Goal: Task Accomplishment & Management: Manage account settings

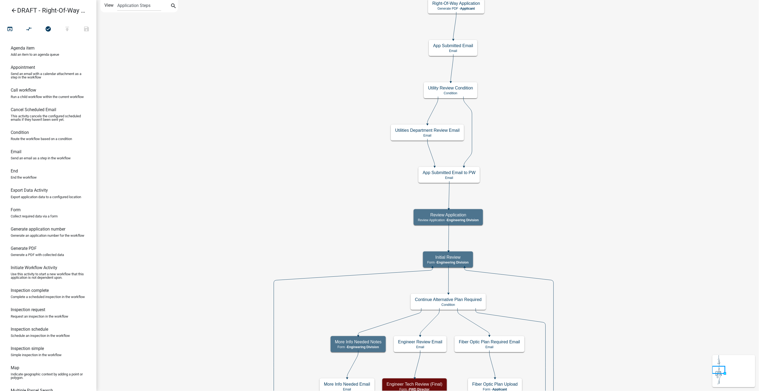
click at [13, 11] on icon "arrow_back" at bounding box center [14, 10] width 6 height 7
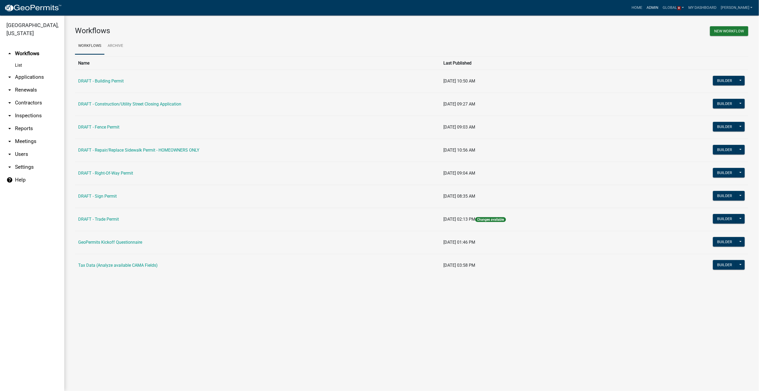
click at [657, 7] on link "Admin" at bounding box center [653, 8] width 16 height 10
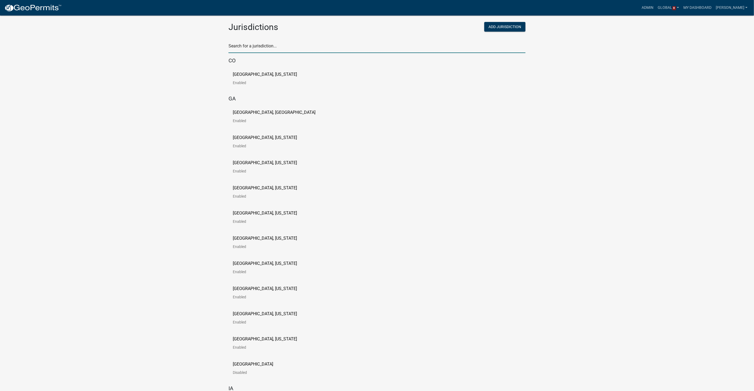
click at [289, 50] on input "text" at bounding box center [377, 47] width 297 height 11
type input "[PERSON_NAME]"
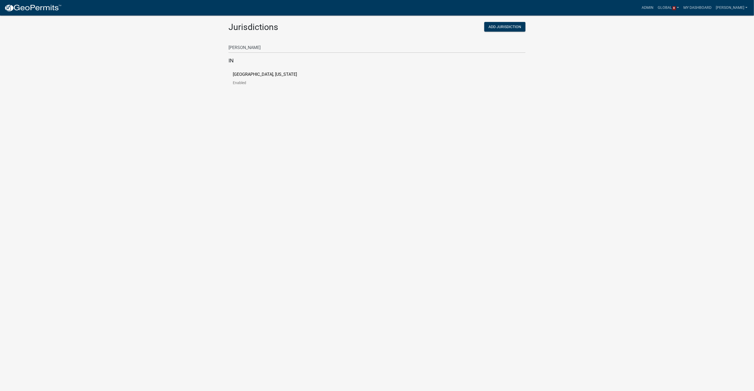
click at [254, 72] on p "[GEOGRAPHIC_DATA], [US_STATE]" at bounding box center [265, 74] width 64 height 4
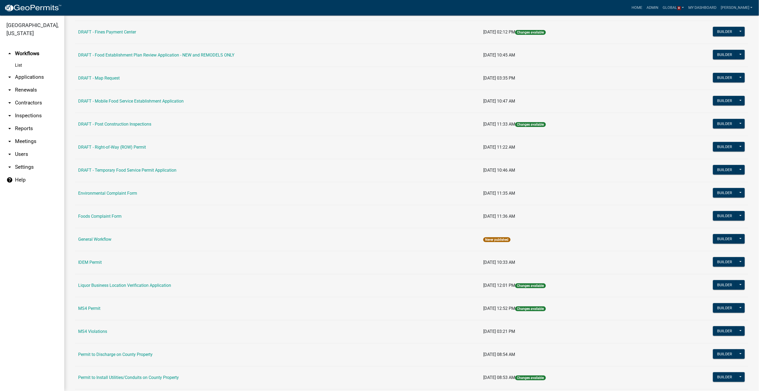
scroll to position [178, 0]
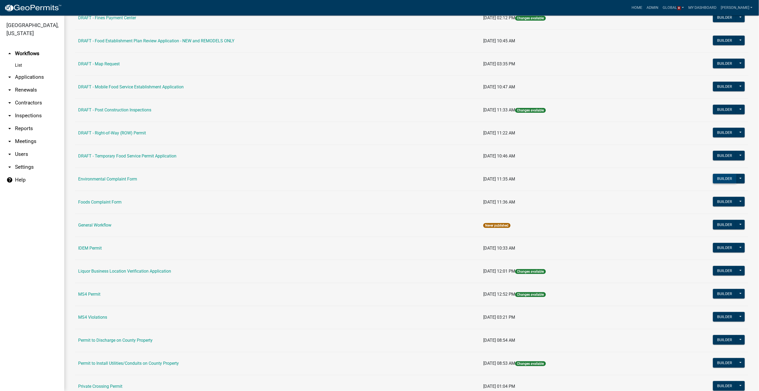
click at [718, 176] on button "Builder" at bounding box center [725, 179] width 24 height 10
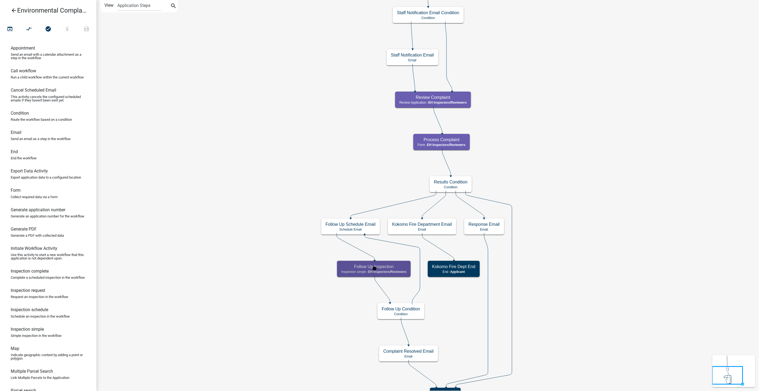
click at [394, 270] on span "EH Inspectors/Reviewers" at bounding box center [387, 272] width 38 height 4
select select "C31B5D90-9A1B-409C-8A96-CB1DC1AB168B"
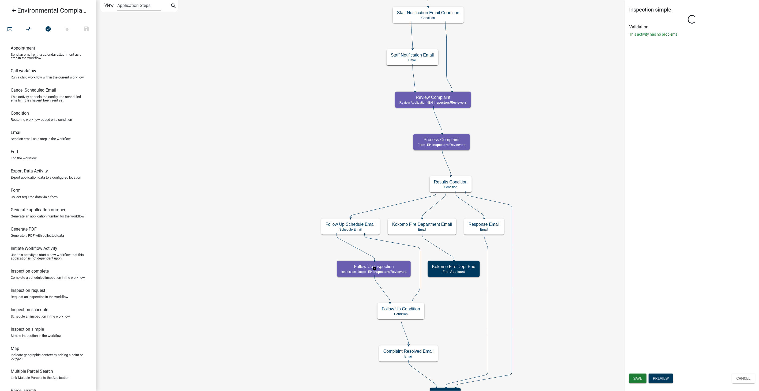
select select "27560442-e6ff-4b87-9ac8-a6e029971116"
select select "C31B5D90-9A1B-409C-8A96-CB1DC1AB168B"
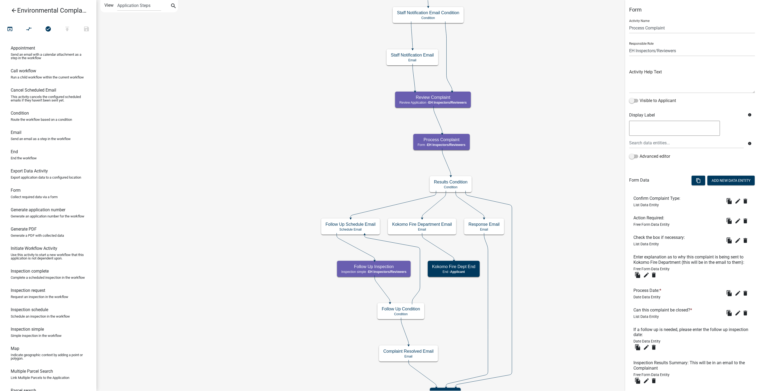
scroll to position [59, 0]
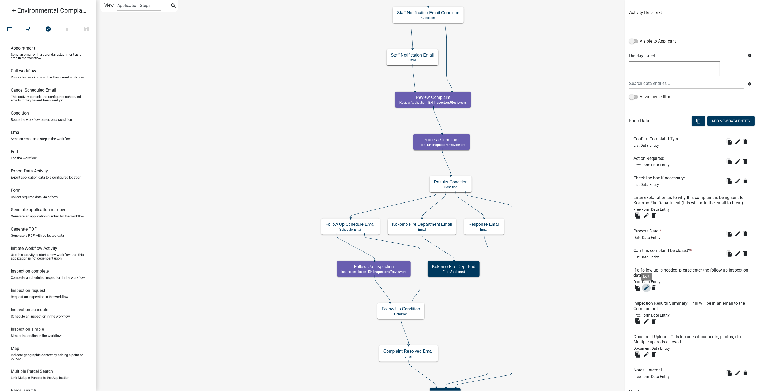
click at [647, 291] on icon "edit" at bounding box center [646, 288] width 6 height 6
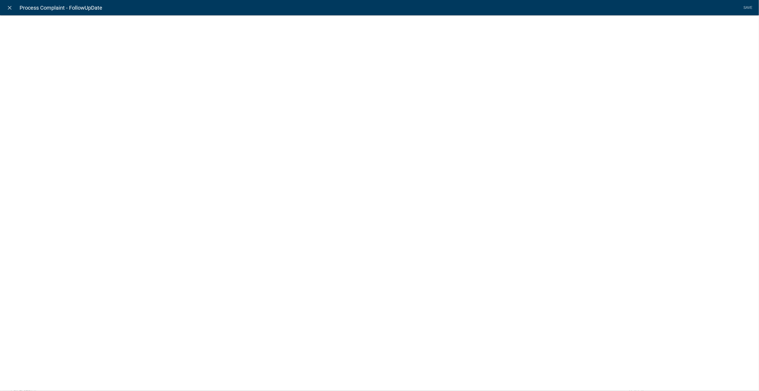
select select "date"
select select
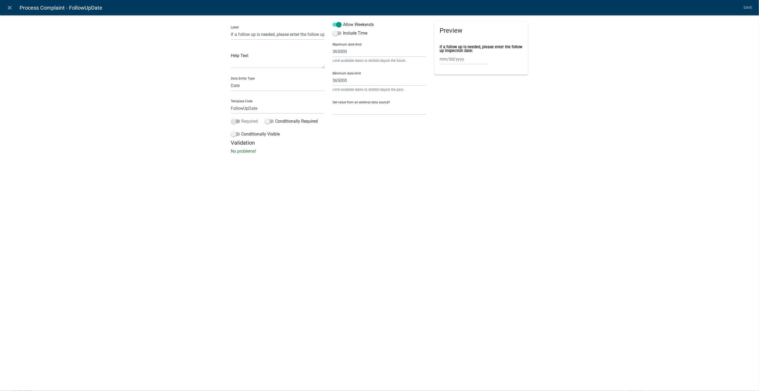
click at [233, 121] on span at bounding box center [235, 121] width 9 height 4
click at [241, 118] on input "Required" at bounding box center [241, 118] width 0 height 0
click at [234, 134] on span at bounding box center [235, 134] width 9 height 4
click at [241, 131] on input "Conditionally Visible" at bounding box center [241, 131] width 0 height 0
click at [241, 176] on fa-icon "button" at bounding box center [241, 174] width 3 height 5
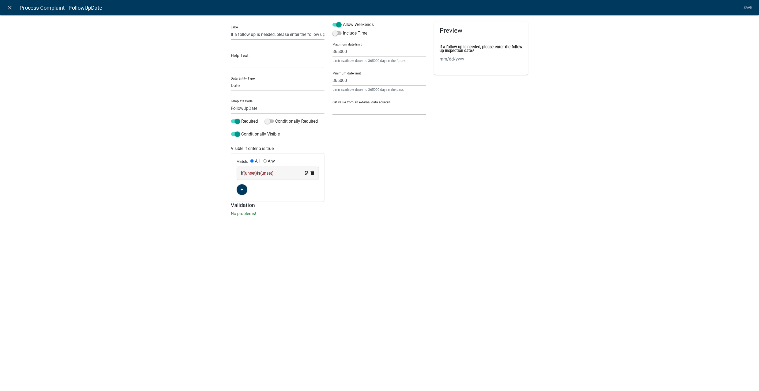
click at [251, 175] on span "(unset)" at bounding box center [250, 173] width 13 height 5
click at [245, 185] on select "Choose... ActionRequired ALL_FEE_RECIPIENTS APPLICATION_ID APPLICATION_NUMBER A…" at bounding box center [253, 183] width 22 height 11
select select "10: ComplaintClosedYN"
click at [242, 178] on select "Choose... ActionRequired ALL_FEE_RECIPIENTS APPLICATION_ID APPLICATION_NUMBER A…" at bounding box center [253, 183] width 22 height 11
click at [297, 184] on select "Choose... No Yes" at bounding box center [302, 183] width 22 height 11
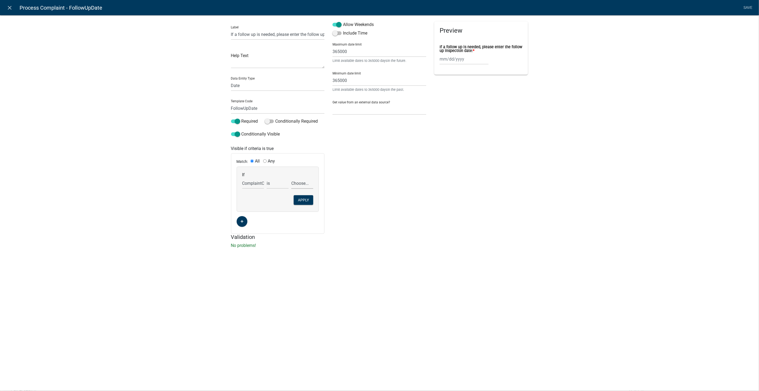
select select "1: No"
click at [291, 178] on select "Choose... No Yes" at bounding box center [302, 183] width 22 height 11
click at [310, 196] on button "Apply" at bounding box center [304, 200] width 20 height 10
click at [746, 4] on link "Save" at bounding box center [747, 8] width 13 height 10
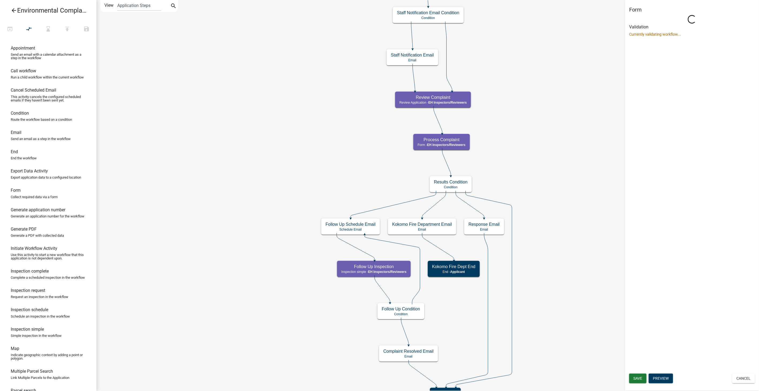
scroll to position [0, 0]
select select "C31B5D90-9A1B-409C-8A96-CB1DC1AB168B"
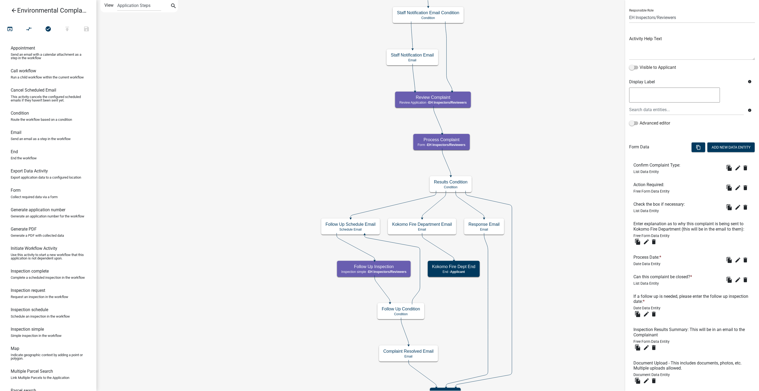
scroll to position [89, 0]
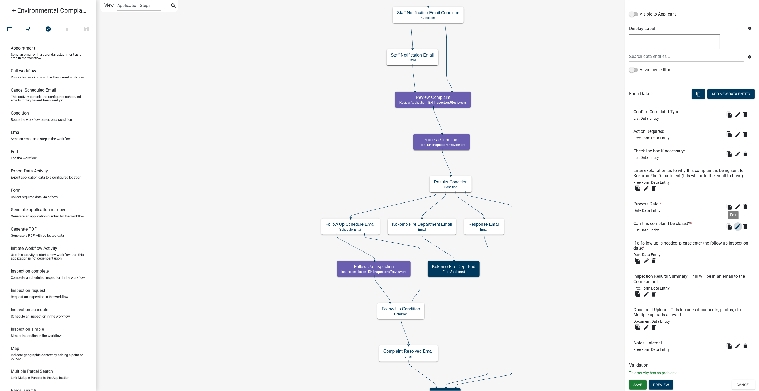
click at [734, 228] on icon "edit" at bounding box center [737, 226] width 6 height 6
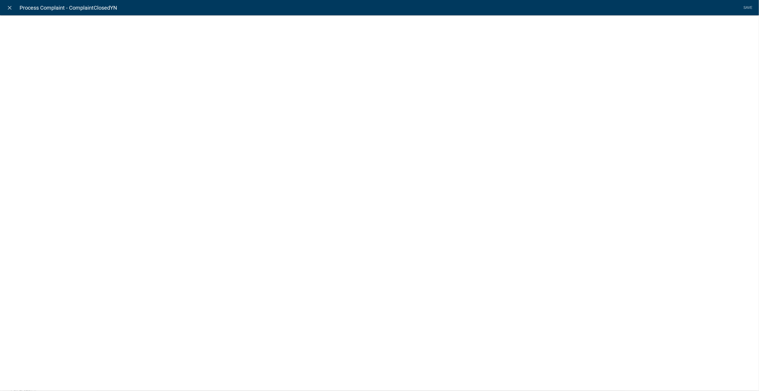
select select "list-data"
select select
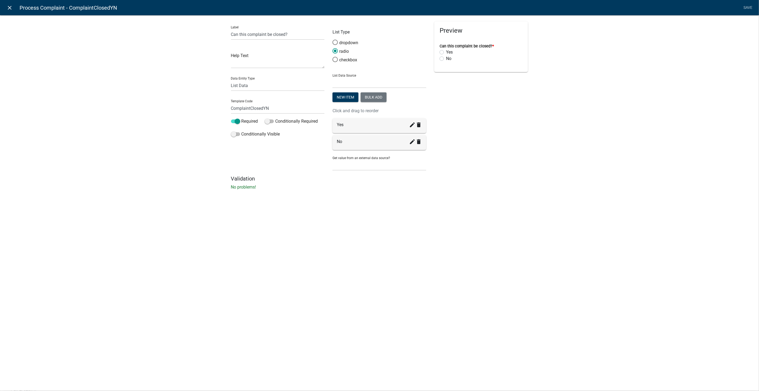
click at [13, 7] on icon "close" at bounding box center [10, 8] width 6 height 6
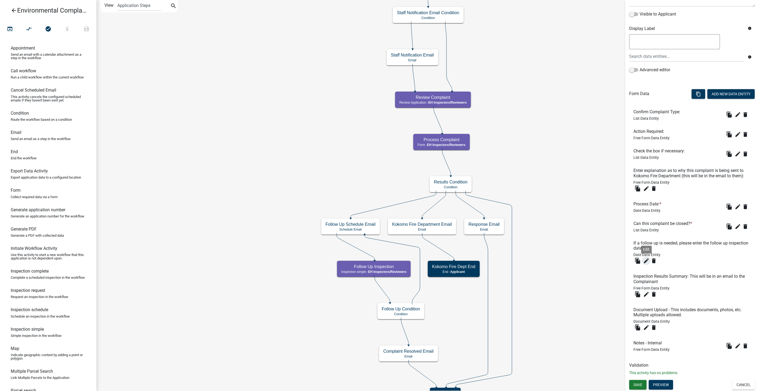
click at [644, 262] on icon "edit" at bounding box center [646, 260] width 6 height 6
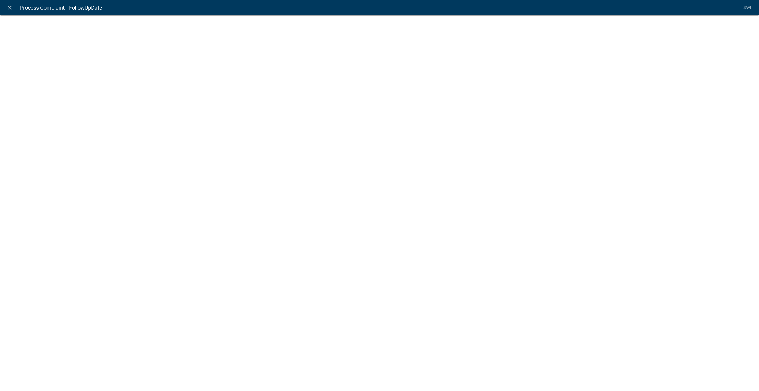
select select "date"
select select
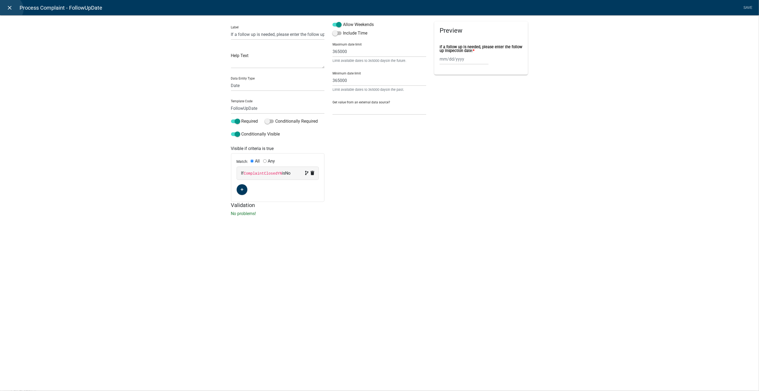
click at [10, 9] on icon "close" at bounding box center [10, 8] width 6 height 6
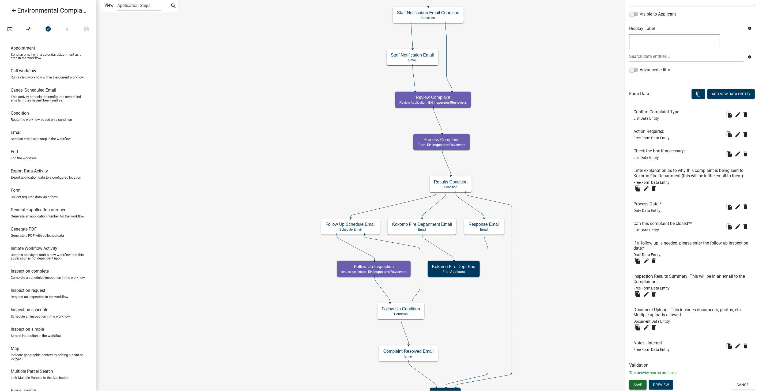
click at [640, 386] on span "Save" at bounding box center [637, 384] width 9 height 4
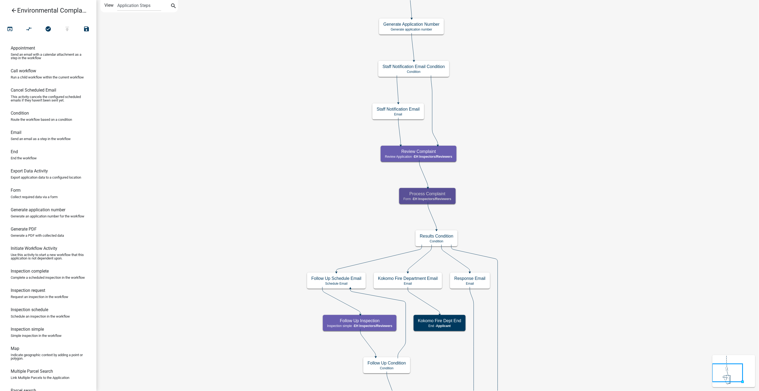
scroll to position [0, 0]
click at [63, 27] on button "publish" at bounding box center [67, 30] width 19 height 12
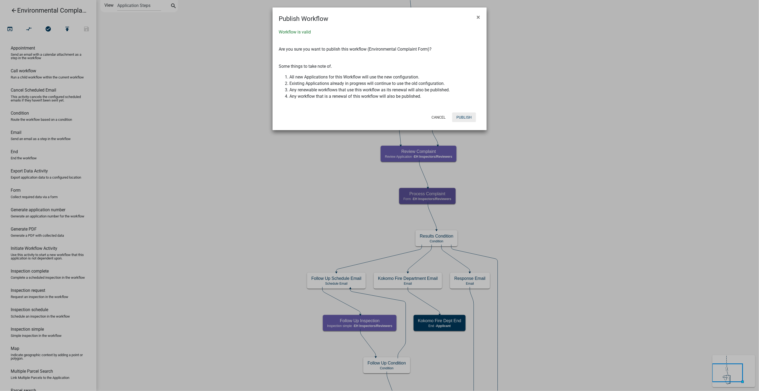
click at [471, 115] on button "Publish" at bounding box center [464, 117] width 24 height 10
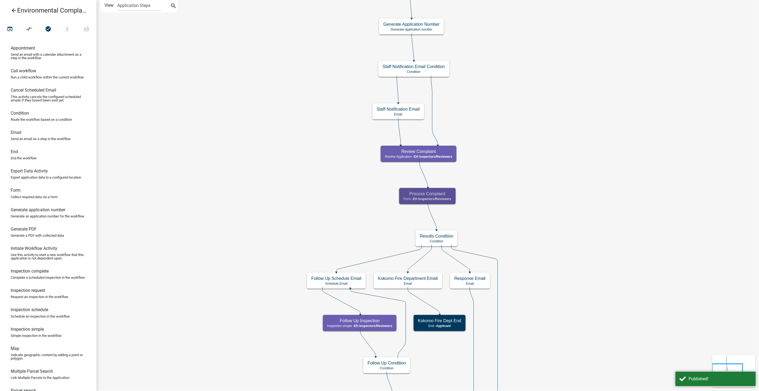
click at [16, 10] on icon "arrow_back" at bounding box center [14, 10] width 6 height 7
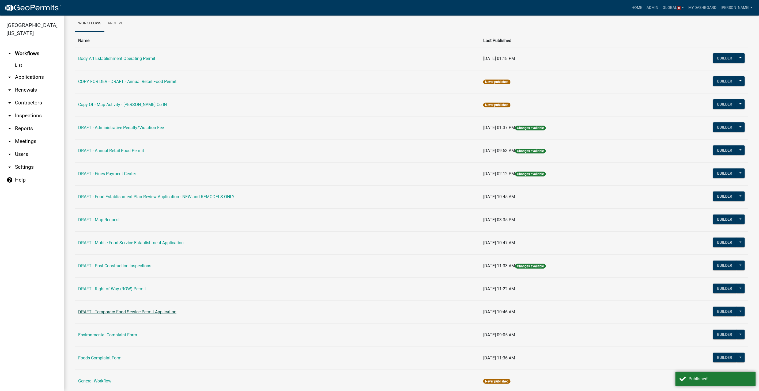
scroll to position [30, 0]
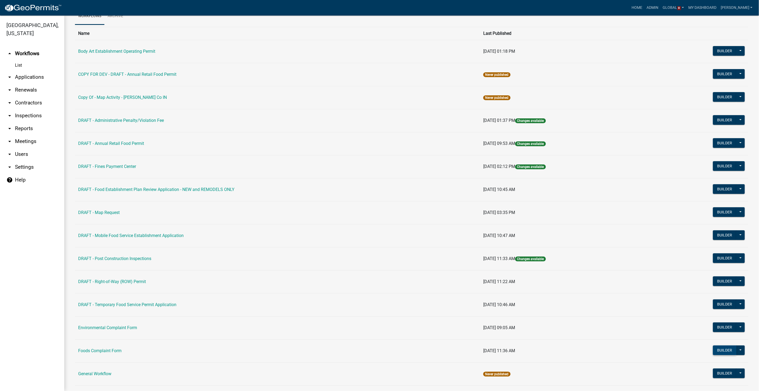
click at [726, 350] on button "Builder" at bounding box center [725, 350] width 24 height 10
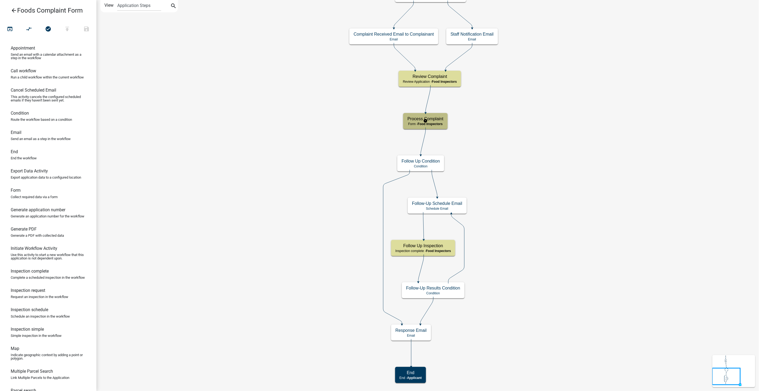
click at [433, 116] on h5 "Process Complaint" at bounding box center [425, 118] width 36 height 5
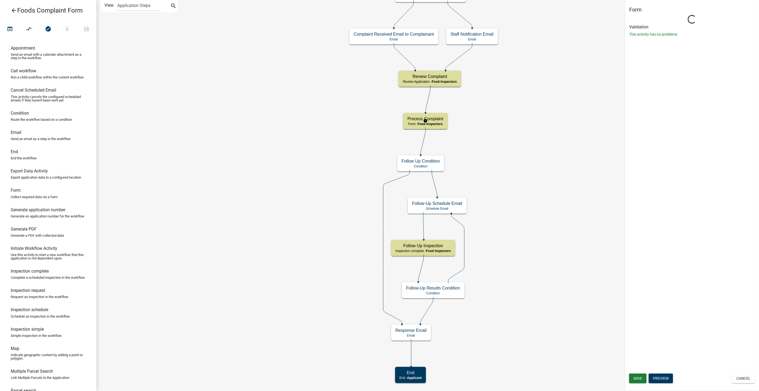
select select "89E15B0C-1F42-414A-8270-DBDA76FCD996"
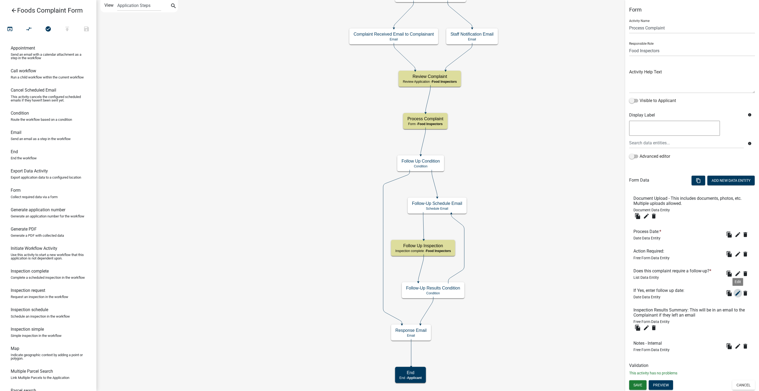
click at [737, 291] on icon "edit" at bounding box center [737, 293] width 6 height 6
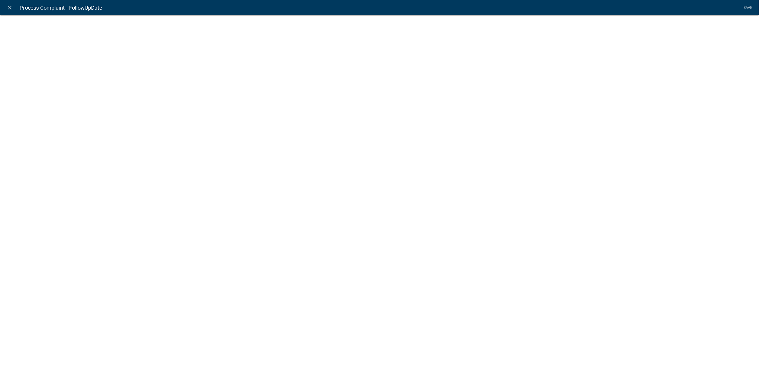
select select "date"
select select
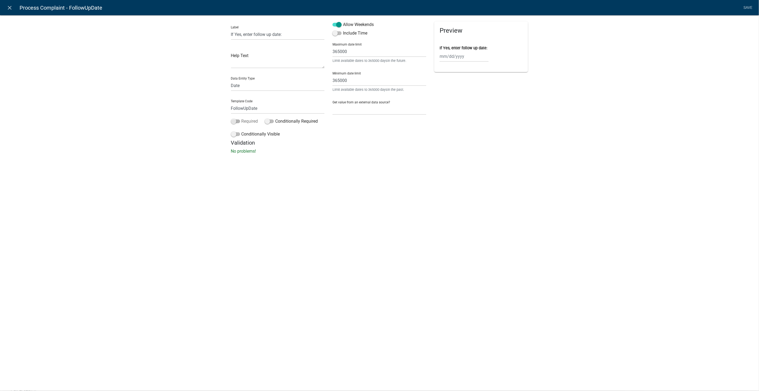
click at [235, 121] on span at bounding box center [235, 121] width 9 height 4
click at [241, 118] on input "Required" at bounding box center [241, 118] width 0 height 0
click at [235, 134] on span at bounding box center [235, 134] width 9 height 4
click at [241, 131] on input "Conditionally Visible" at bounding box center [241, 131] width 0 height 0
click at [243, 174] on icon "button" at bounding box center [241, 174] width 3 height 3
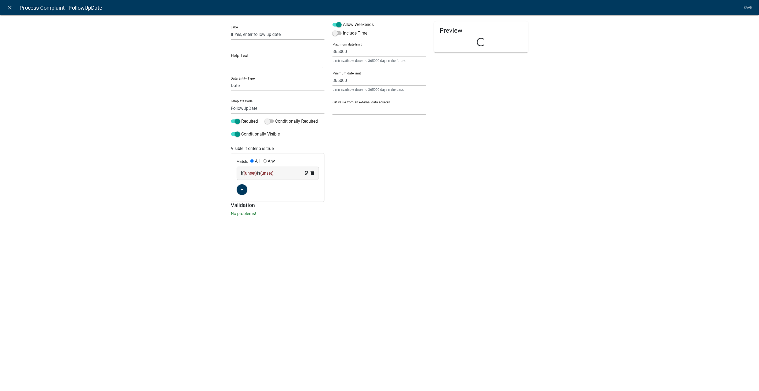
click at [278, 176] on div "If (unset) is (unset)" at bounding box center [277, 173] width 73 height 6
click at [255, 185] on select "Choose... ActionRequired ALL_FEE_RECIPIENTS APPLICATION_ID APPLICATION_NUMBER A…" at bounding box center [253, 183] width 22 height 11
select select "17: FollowUpYN"
click at [242, 178] on select "Choose... ActionRequired ALL_FEE_RECIPIENTS APPLICATION_ID APPLICATION_NUMBER A…" at bounding box center [253, 183] width 22 height 11
click at [304, 185] on select "Choose... No Yes" at bounding box center [302, 183] width 22 height 11
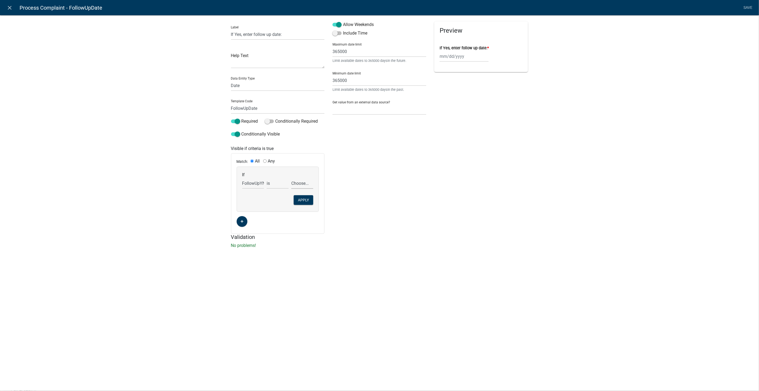
select select "2: Yes"
click at [291, 178] on select "Choose... No Yes" at bounding box center [302, 183] width 22 height 11
click at [302, 200] on button "Apply" at bounding box center [304, 200] width 20 height 10
click at [746, 7] on link "Save" at bounding box center [747, 8] width 13 height 10
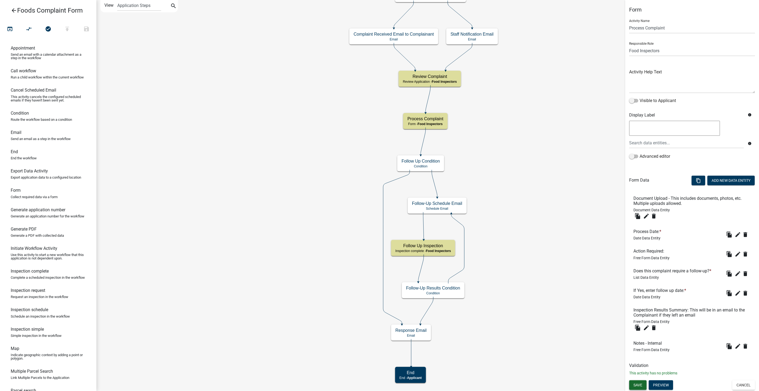
click at [638, 386] on span "Save" at bounding box center [637, 384] width 9 height 4
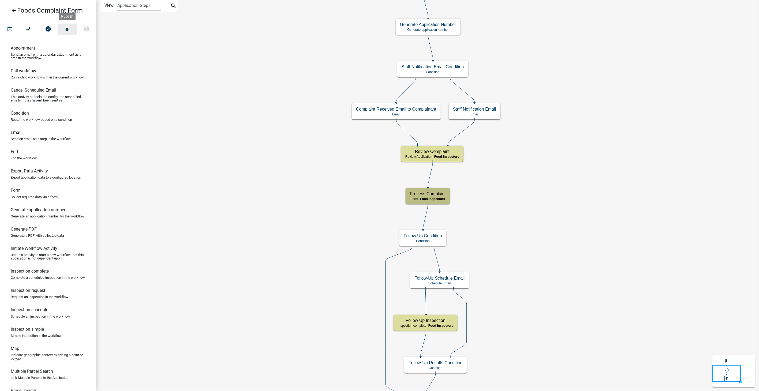
click at [74, 26] on button "publish" at bounding box center [67, 30] width 19 height 12
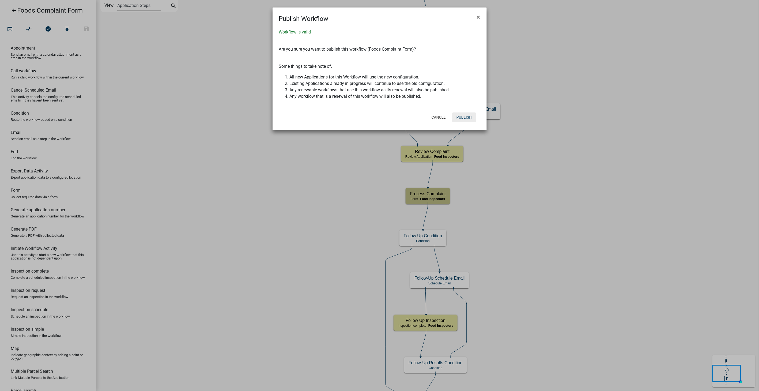
click at [466, 113] on button "Publish" at bounding box center [464, 117] width 24 height 10
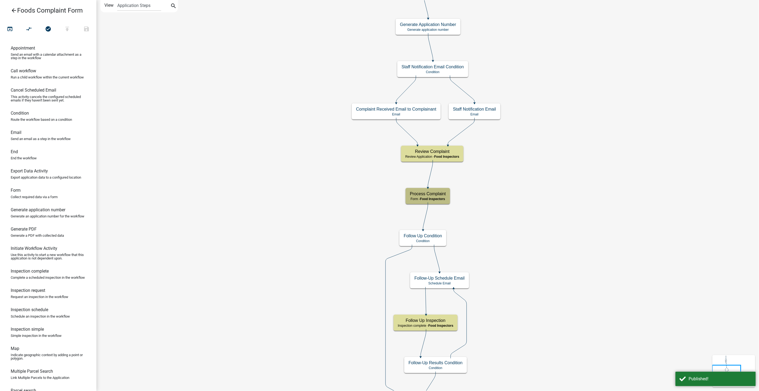
click at [15, 10] on icon "arrow_back" at bounding box center [14, 10] width 6 height 7
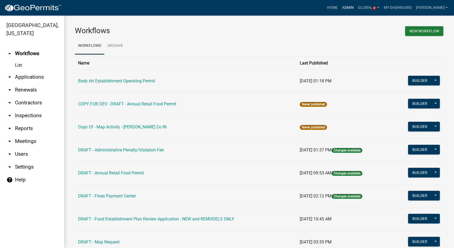
click at [356, 7] on link "Admin" at bounding box center [348, 8] width 16 height 10
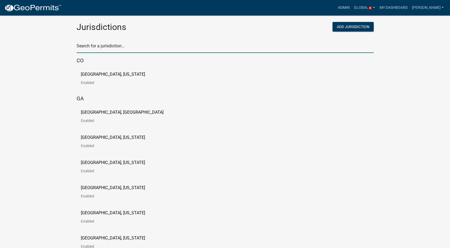
click at [85, 43] on input "text" at bounding box center [225, 47] width 297 height 11
type input "newton"
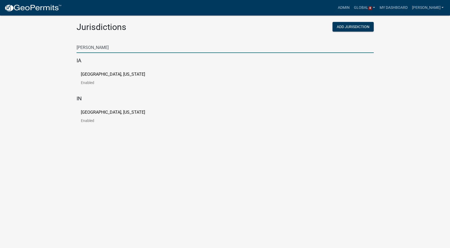
click at [96, 73] on p "[GEOGRAPHIC_DATA], [US_STATE]" at bounding box center [113, 74] width 64 height 4
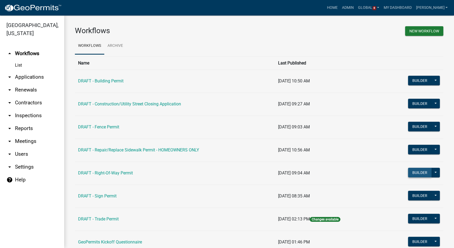
click at [415, 174] on button "Builder" at bounding box center [420, 173] width 24 height 10
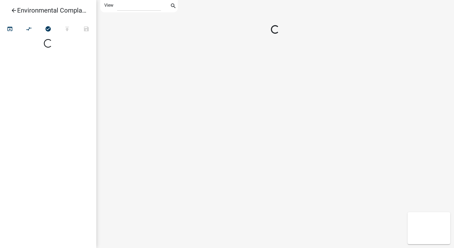
select select "1"
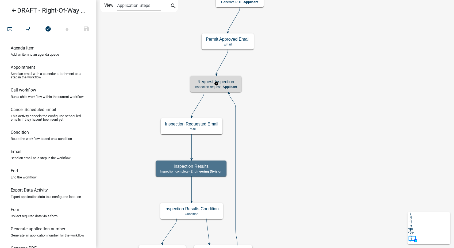
click at [229, 80] on h5 "Request Inspection" at bounding box center [216, 81] width 43 height 5
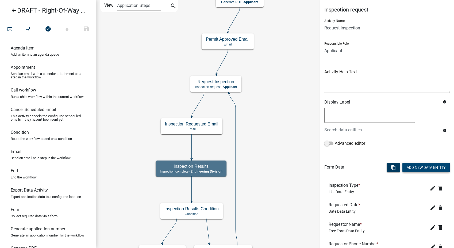
click at [424, 168] on button "Add New Data Entity" at bounding box center [426, 168] width 47 height 10
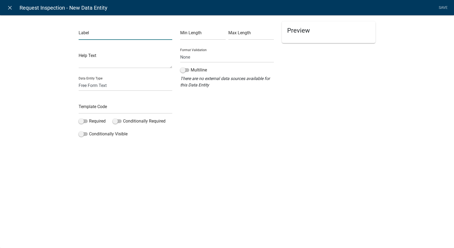
click at [90, 35] on input "text" at bounding box center [126, 34] width 94 height 11
type input "Inspection Text"
click at [85, 84] on select "Free Form Text Document Display Entity Value Fee Numeric Data Date Map Sketch D…" at bounding box center [126, 85] width 94 height 11
select select "rich-text"
click at [79, 80] on select "Free Form Text Document Display Entity Value Fee Numeric Data Date Map Sketch D…" at bounding box center [126, 85] width 94 height 11
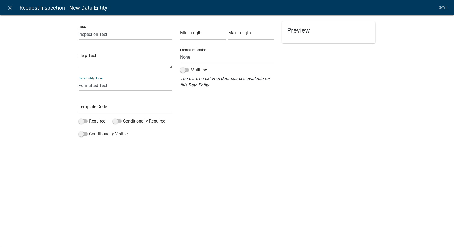
select select "rich-text"
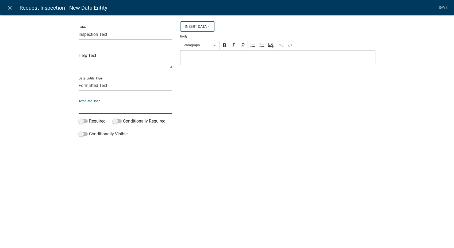
click at [91, 111] on input "text" at bounding box center [126, 108] width 94 height 11
type input "InspectionText"
click at [198, 63] on div "Editor editing area: main. Press Alt+0 for help." at bounding box center [277, 57] width 195 height 15
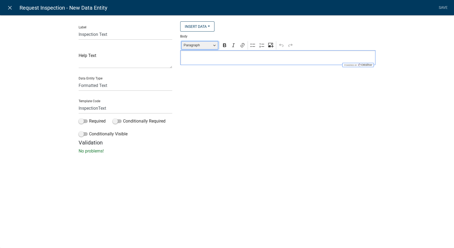
click at [216, 46] on button "Paragraph" at bounding box center [199, 45] width 37 height 8
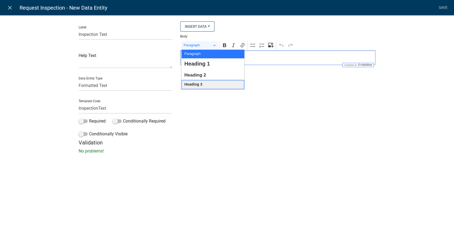
click at [203, 83] on button "Heading 3" at bounding box center [213, 84] width 63 height 9
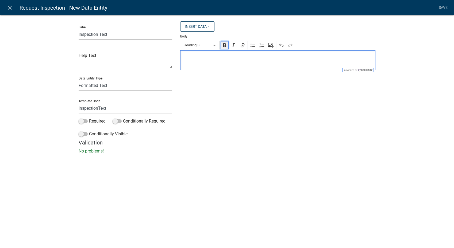
click at [222, 45] on button "Bold" at bounding box center [225, 45] width 8 height 8
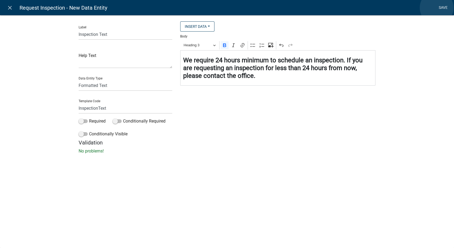
click at [437, 8] on link "Save" at bounding box center [443, 8] width 13 height 10
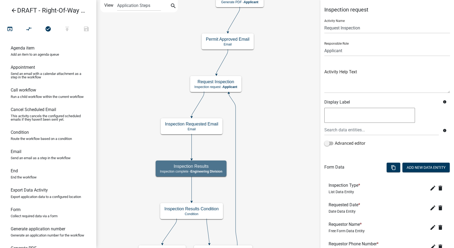
scroll to position [103, 0]
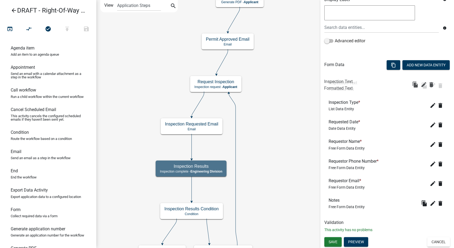
drag, startPoint x: 340, startPoint y: 199, endPoint x: 335, endPoint y: 73, distance: 126.2
click at [328, 241] on button "Save" at bounding box center [333, 242] width 17 height 10
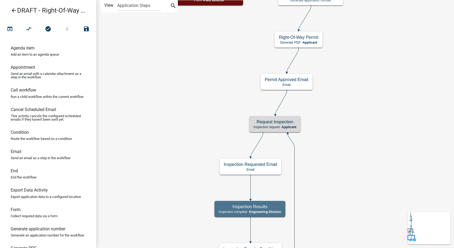
scroll to position [0, 0]
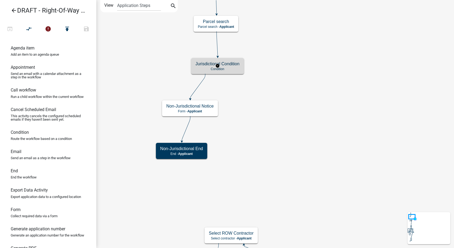
click at [229, 65] on h5 "Jurisdictional Condition" at bounding box center [218, 63] width 44 height 5
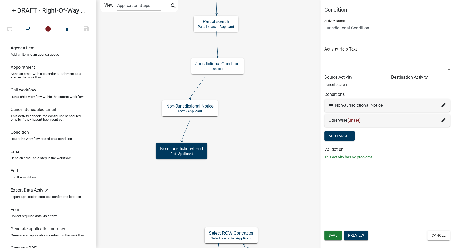
click at [445, 120] on icon at bounding box center [444, 120] width 4 height 4
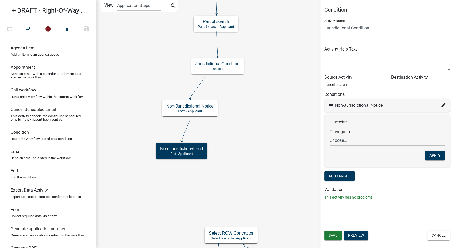
click at [340, 139] on select "Choose... Start End Require User Applicant Information & Type of Use Submittal …" at bounding box center [387, 140] width 115 height 11
select select "18: 2d666308-40c7-47d9-a6f9-feb55080e3ca"
click at [330, 135] on select "Choose... Start End Require User Applicant Information & Type of Use Submittal …" at bounding box center [387, 140] width 115 height 11
click at [433, 158] on button "Apply" at bounding box center [436, 156] width 20 height 10
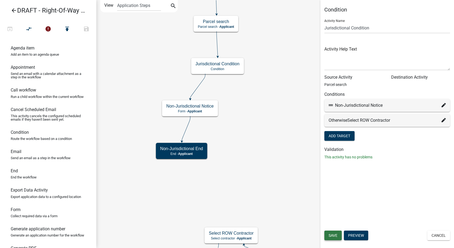
click at [340, 238] on button "Save" at bounding box center [333, 236] width 17 height 10
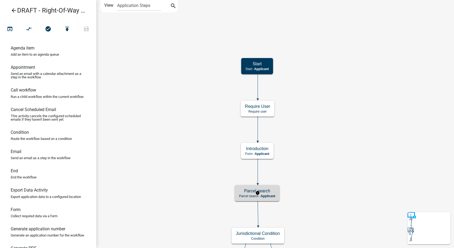
click at [272, 192] on h5 "Parcel search" at bounding box center [257, 190] width 36 height 5
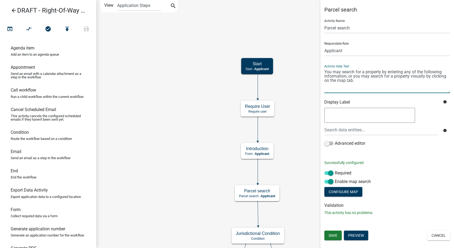
click at [356, 82] on textarea at bounding box center [388, 80] width 126 height 25
type textarea "You may search for a property by entering any of the following information, or …"
click at [333, 171] on span at bounding box center [329, 173] width 9 height 4
click at [335, 170] on input "Required" at bounding box center [335, 170] width 0 height 0
click at [333, 236] on span "Save" at bounding box center [333, 235] width 9 height 4
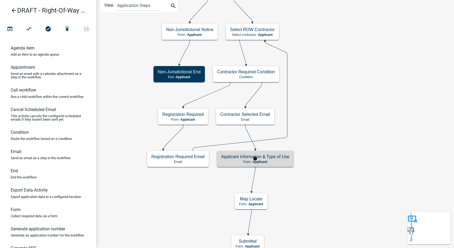
click at [270, 162] on p "Form - Applicant" at bounding box center [255, 162] width 68 height 4
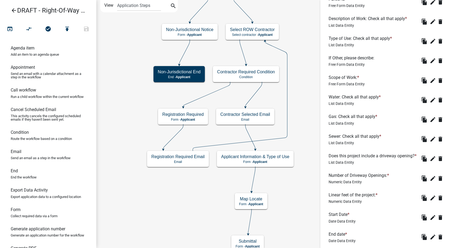
scroll to position [387, 0]
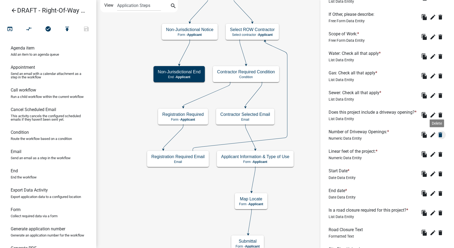
click at [438, 138] on icon "delete" at bounding box center [441, 135] width 6 height 6
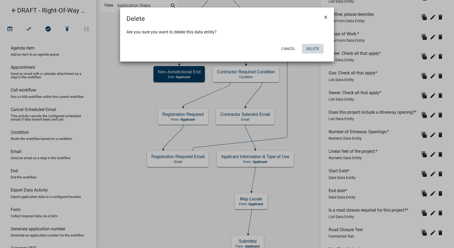
click at [319, 47] on button "Delete" at bounding box center [313, 49] width 22 height 10
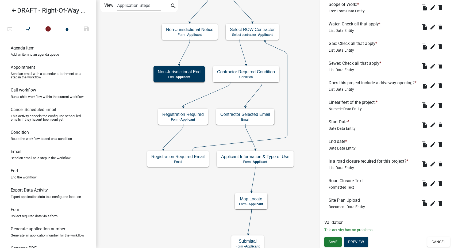
scroll to position [424, 0]
click at [334, 240] on span "Save" at bounding box center [333, 242] width 9 height 4
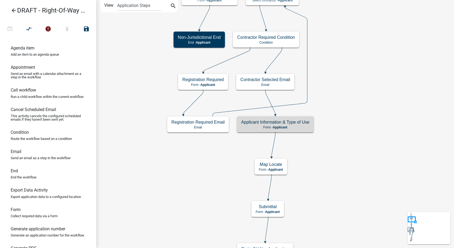
scroll to position [0, 0]
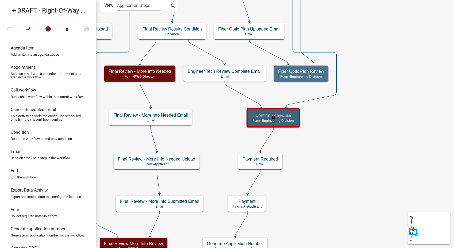
click at [293, 121] on span "Engineering Division" at bounding box center [278, 121] width 32 height 4
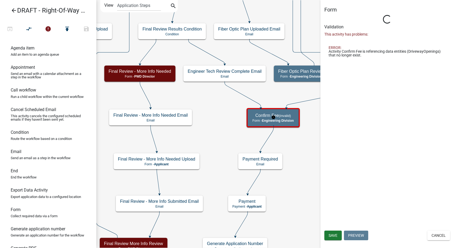
select select "2EABD35E-CE6D-461F-BA3B-875F04B0D107"
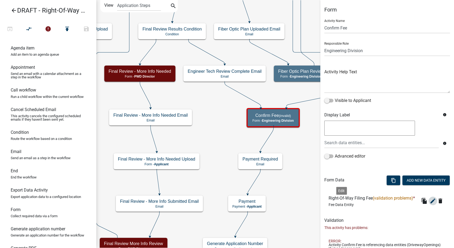
click at [430, 204] on icon "edit" at bounding box center [433, 201] width 6 height 6
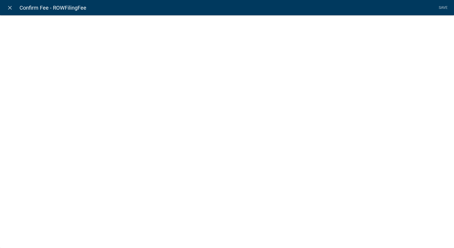
select select "fee"
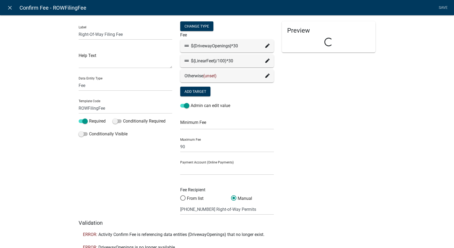
select select
click at [266, 44] on icon at bounding box center [268, 46] width 4 height 4
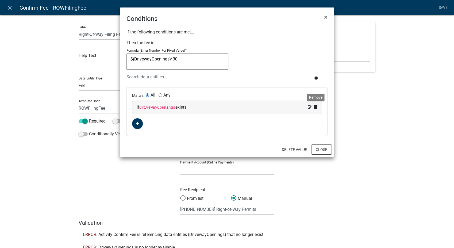
click at [315, 106] on icon at bounding box center [316, 107] width 4 height 4
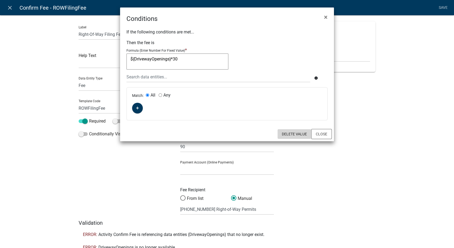
click at [286, 138] on button "Delete Value" at bounding box center [295, 134] width 34 height 10
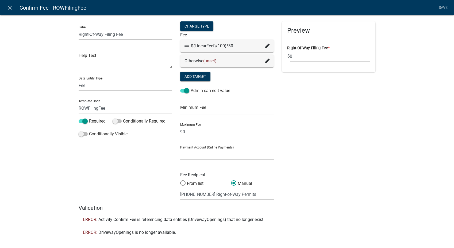
click at [266, 60] on icon at bounding box center [268, 61] width 4 height 4
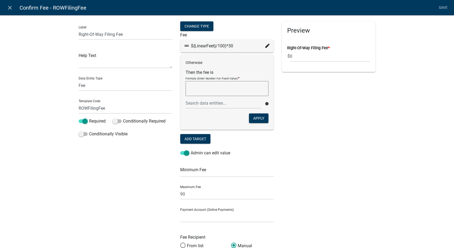
click at [214, 87] on textarea at bounding box center [227, 88] width 83 height 15
type textarea "30"
click at [253, 121] on button "Apply" at bounding box center [259, 118] width 20 height 10
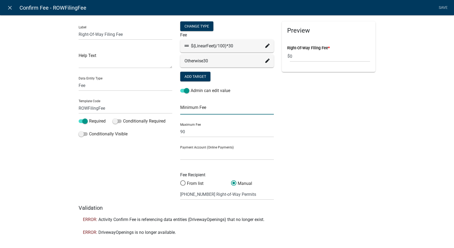
click at [188, 111] on input "text" at bounding box center [227, 109] width 94 height 11
click at [266, 46] on icon at bounding box center [268, 46] width 4 height 4
type input "30"
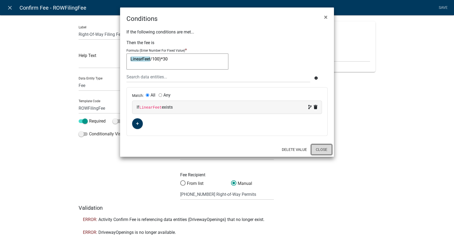
click at [317, 148] on button "Close" at bounding box center [322, 150] width 21 height 10
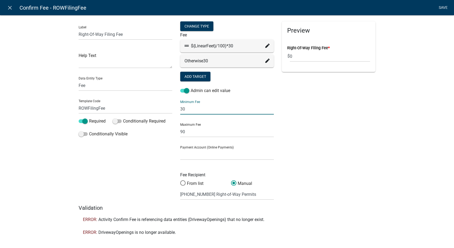
click at [445, 3] on link "Save" at bounding box center [443, 8] width 13 height 10
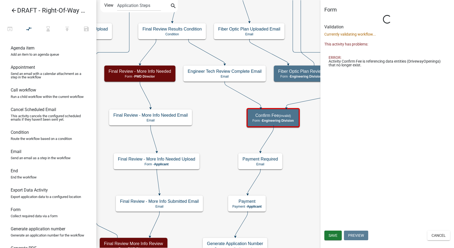
select select "2EABD35E-CE6D-461F-BA3B-875F04B0D107"
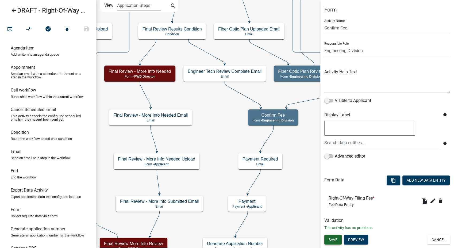
click at [334, 238] on span "Save" at bounding box center [333, 240] width 9 height 4
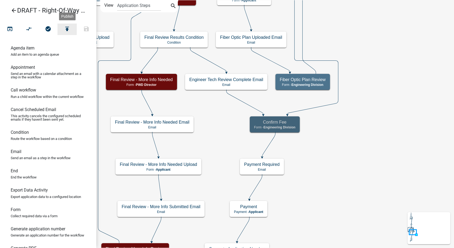
click at [62, 32] on button "publish" at bounding box center [67, 30] width 19 height 12
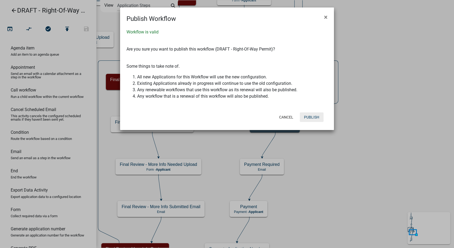
click at [315, 113] on button "Publish" at bounding box center [312, 117] width 24 height 10
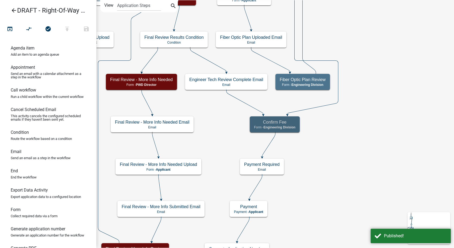
click at [12, 11] on icon "arrow_back" at bounding box center [14, 10] width 6 height 7
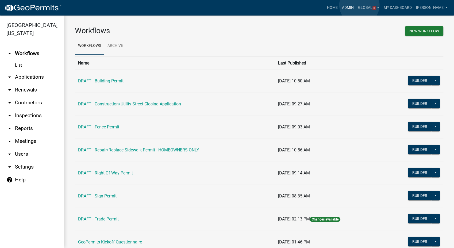
click at [356, 5] on link "Admin" at bounding box center [348, 8] width 16 height 10
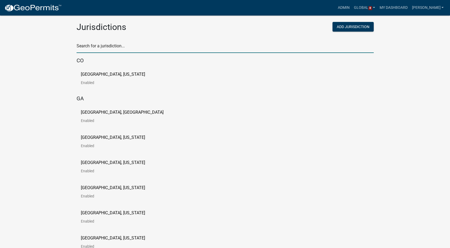
click at [102, 45] on input "text" at bounding box center [225, 47] width 297 height 11
type input "pine"
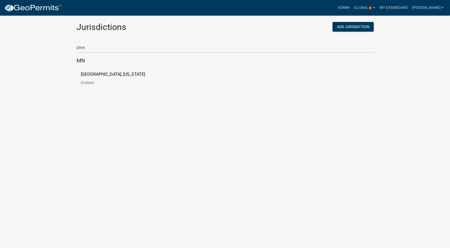
click at [101, 75] on p "[GEOGRAPHIC_DATA], [US_STATE]" at bounding box center [113, 74] width 64 height 4
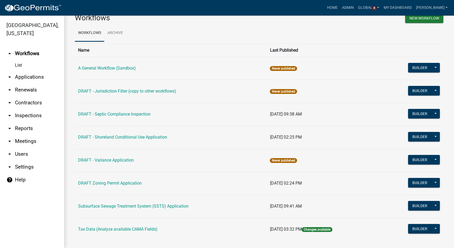
scroll to position [20, 0]
